Goal: Task Accomplishment & Management: Use online tool/utility

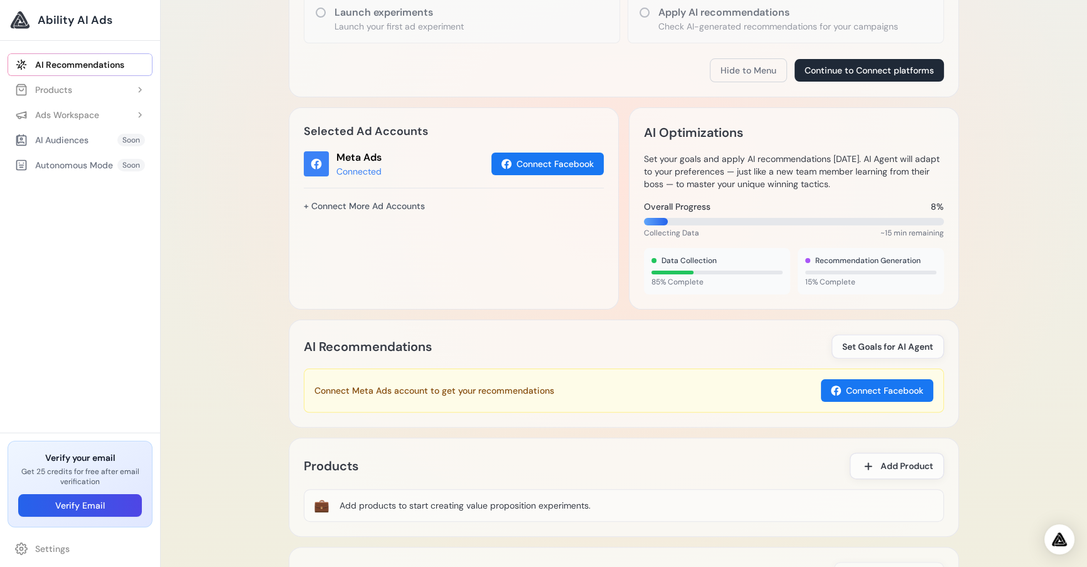
click at [91, 61] on link "AI Recommendations" at bounding box center [80, 64] width 145 height 23
